Goal: Browse casually

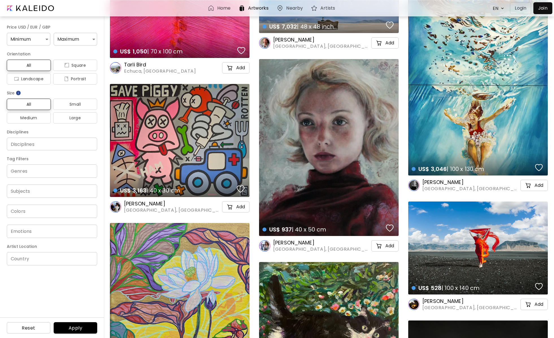
scroll to position [1839, 0]
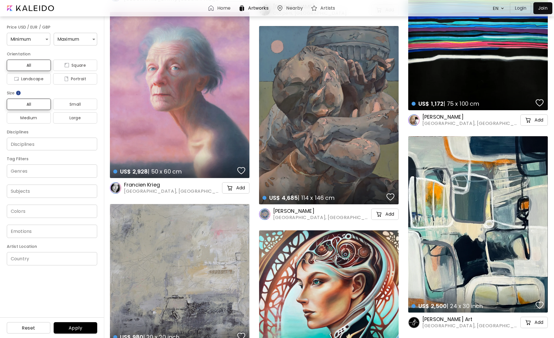
click at [226, 6] on h6 "Home" at bounding box center [223, 8] width 13 height 5
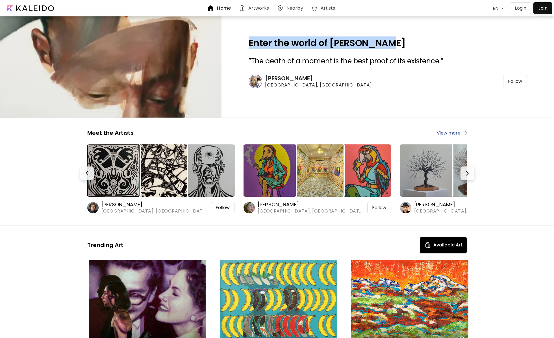
drag, startPoint x: 237, startPoint y: 44, endPoint x: 382, endPoint y: 48, distance: 144.9
click at [382, 48] on div "Enter the world of [PERSON_NAME] ” The death of a moment is the best proof of i…" at bounding box center [387, 67] width 332 height 102
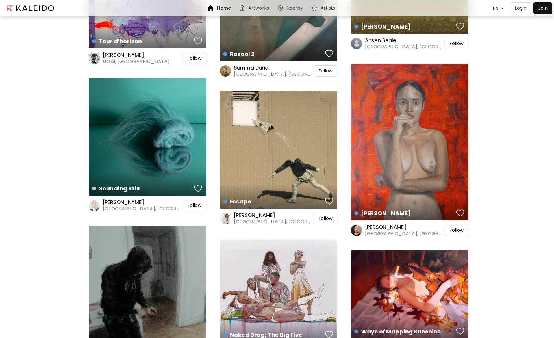
scroll to position [1657, 0]
